Goal: Information Seeking & Learning: Learn about a topic

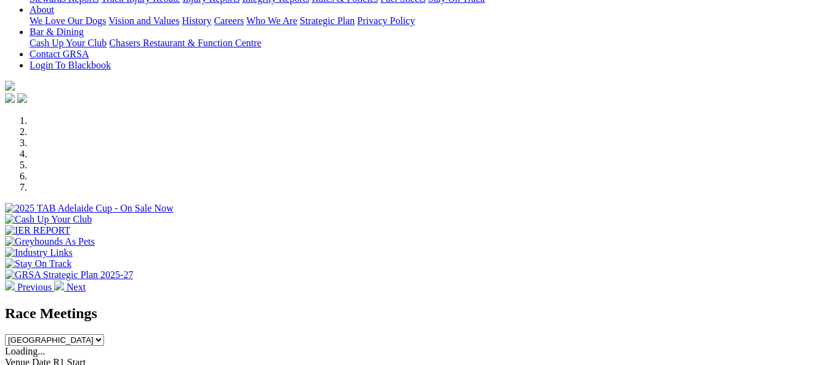
scroll to position [285, 0]
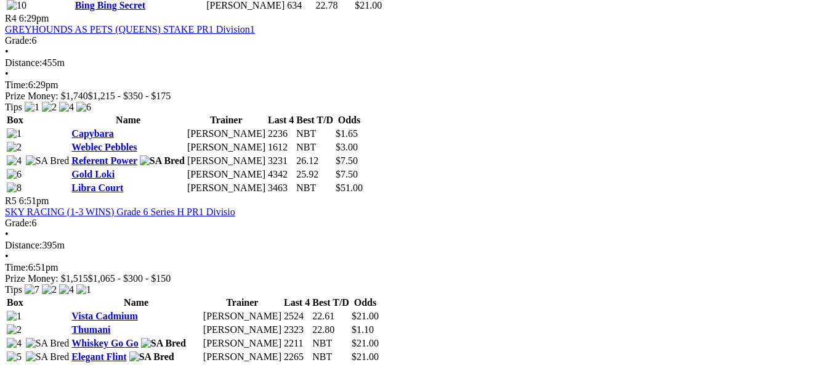
scroll to position [1330, 0]
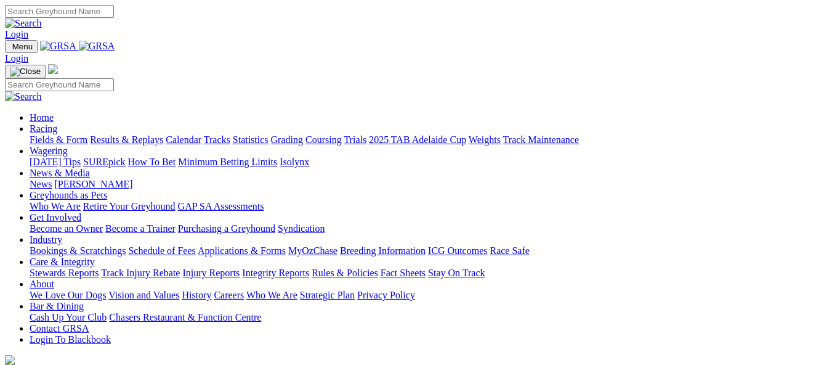
scroll to position [285, 0]
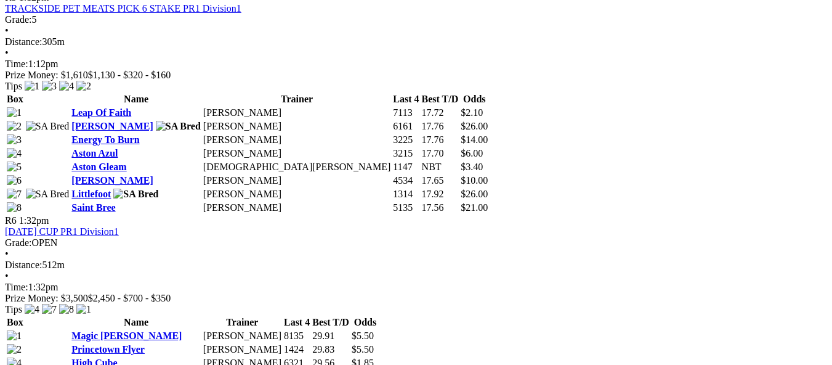
scroll to position [1453, 0]
